Goal: Find specific page/section: Find specific page/section

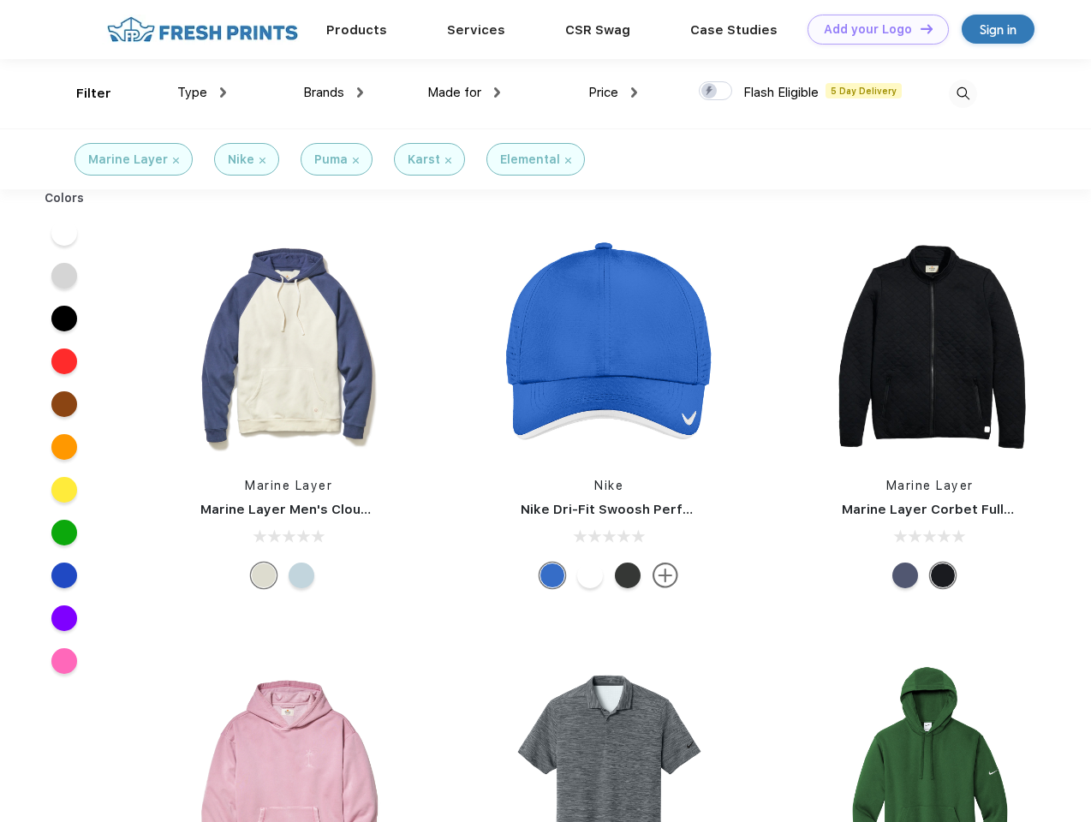
scroll to position [1, 0]
click at [871, 29] on link "Add your Logo Design Tool" at bounding box center [877, 30] width 141 height 30
click at [0, 0] on div "Design Tool" at bounding box center [0, 0] width 0 height 0
click at [918, 28] on link "Add your Logo Design Tool" at bounding box center [877, 30] width 141 height 30
click at [82, 93] on div "Filter" at bounding box center [93, 94] width 35 height 20
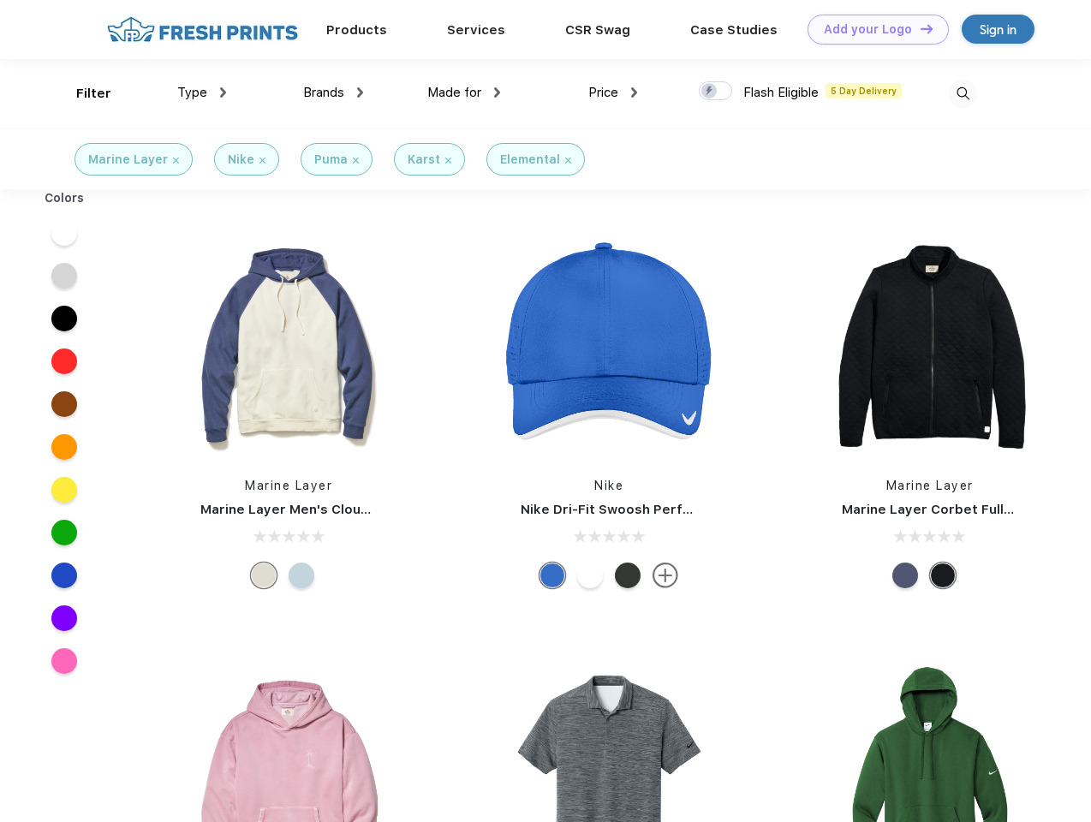
click at [202, 92] on span "Type" at bounding box center [192, 92] width 30 height 15
click at [333, 92] on span "Brands" at bounding box center [323, 92] width 41 height 15
click at [464, 92] on span "Made for" at bounding box center [454, 92] width 54 height 15
click at [613, 92] on span "Price" at bounding box center [603, 92] width 30 height 15
click at [716, 92] on div at bounding box center [714, 90] width 33 height 19
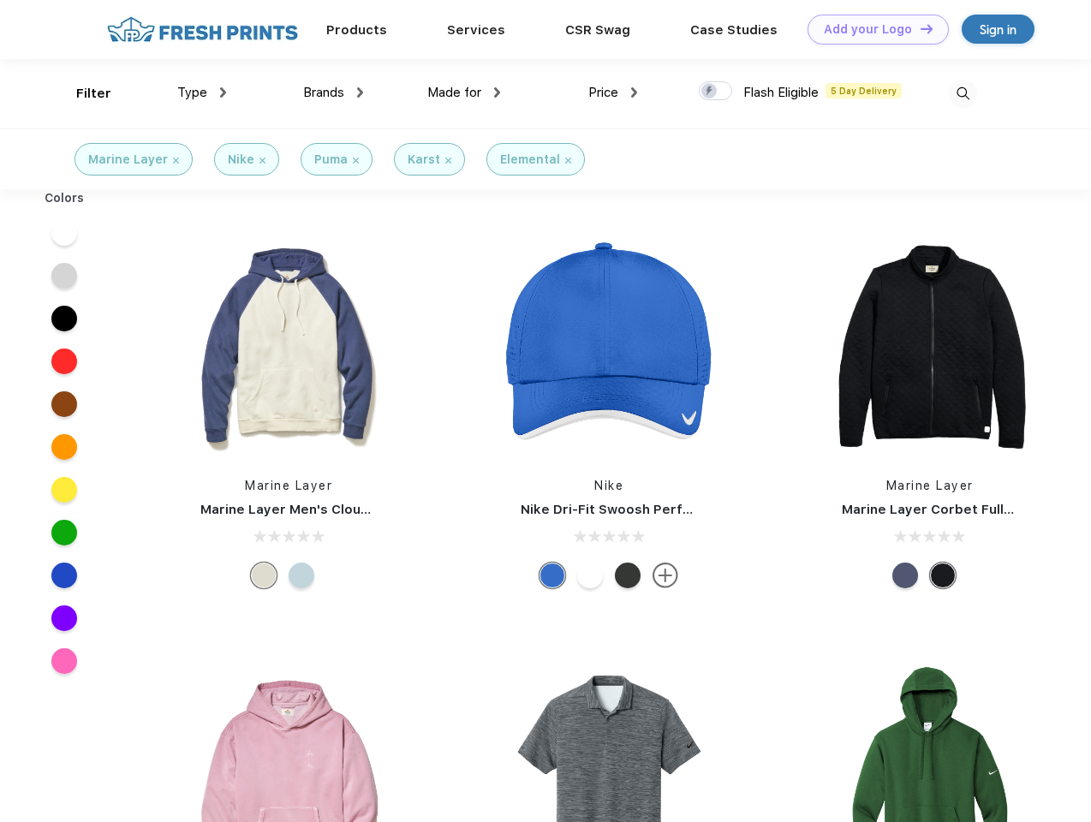
click at [710, 92] on input "checkbox" at bounding box center [703, 85] width 11 height 11
click at [962, 93] on img at bounding box center [962, 94] width 28 height 28
